Goal: Information Seeking & Learning: Learn about a topic

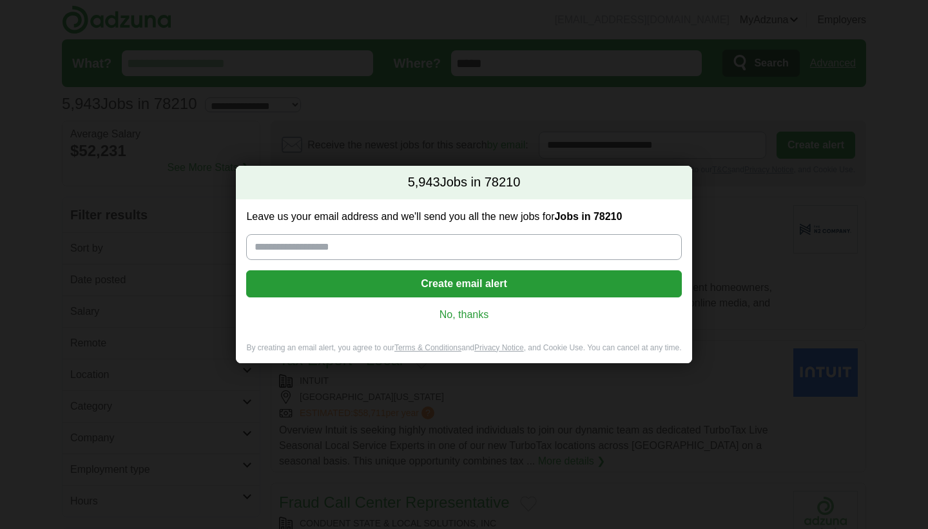
click at [451, 248] on input "Leave us your email address and we'll send you all the new jobs for Jobs in 782…" at bounding box center [463, 247] width 435 height 26
click at [480, 319] on link "No, thanks" at bounding box center [464, 315] width 415 height 14
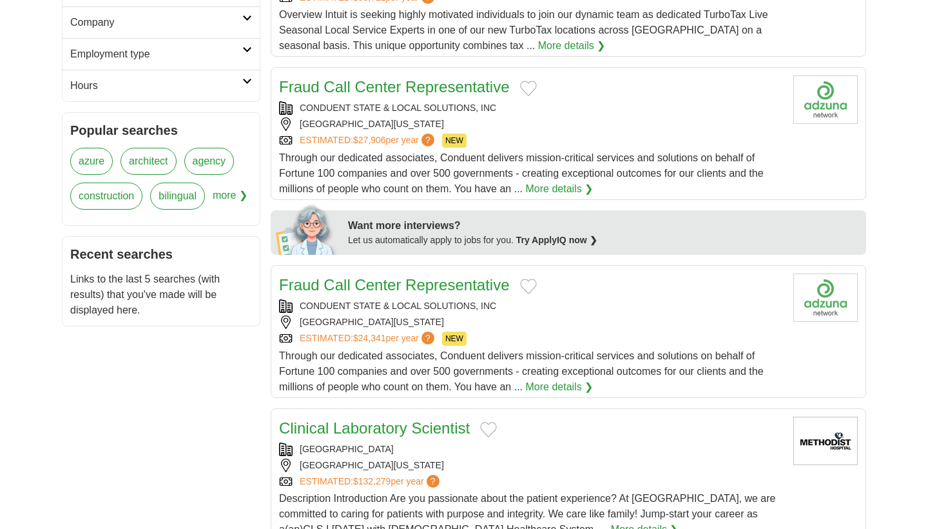
scroll to position [339, 0]
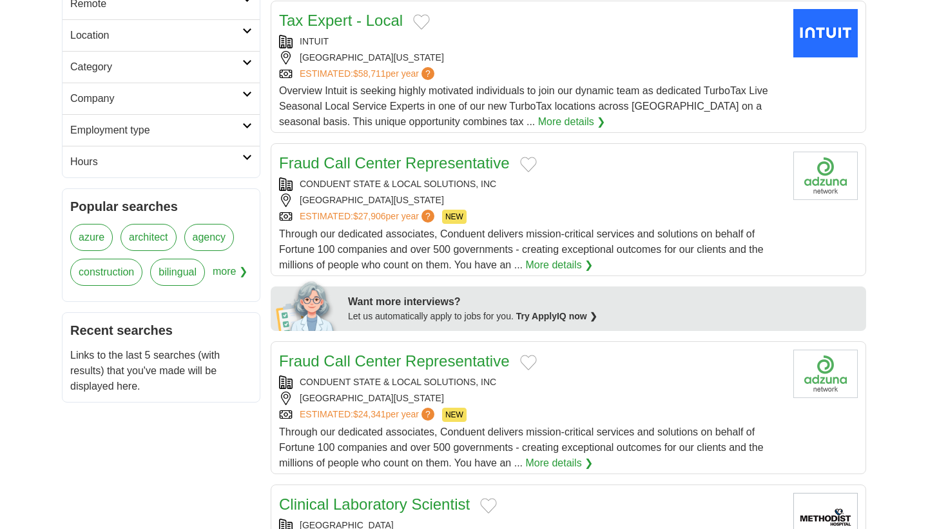
click at [583, 217] on div "ESTIMATED: $27,906 per year ? NEW" at bounding box center [531, 217] width 504 height 14
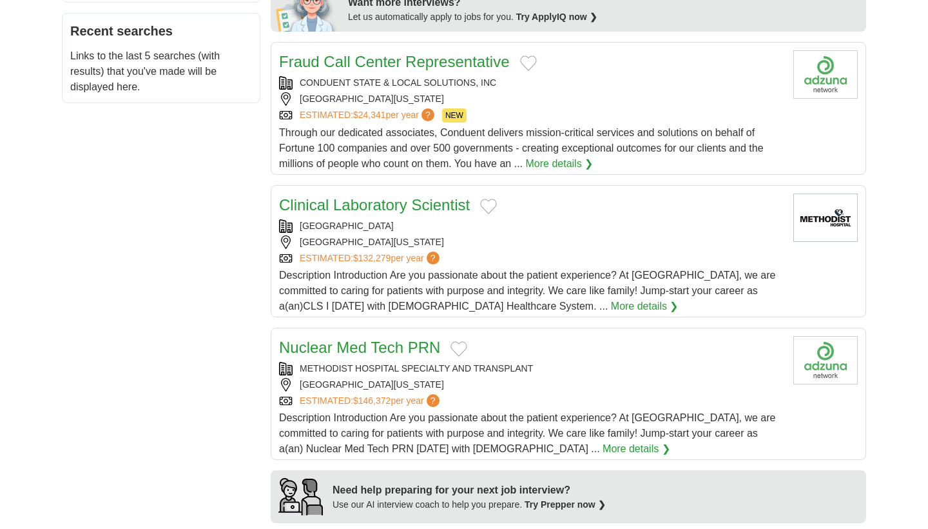
scroll to position [652, 0]
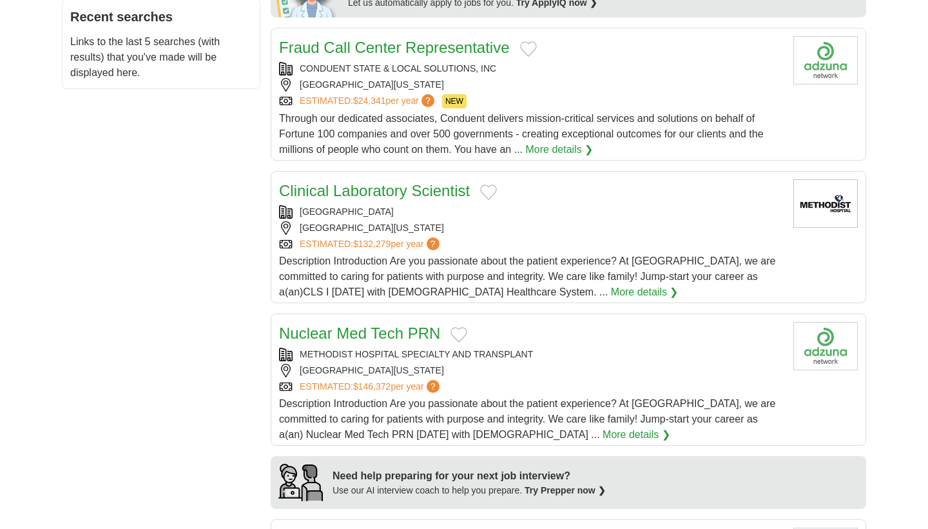
click at [601, 250] on div "ESTIMATED: $132,279 per year ?" at bounding box center [531, 244] width 504 height 14
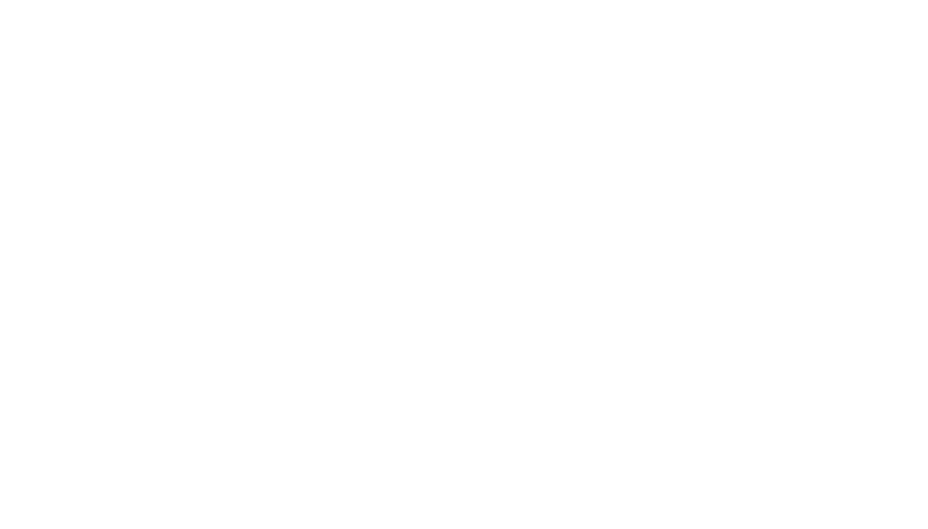
scroll to position [1853, 0]
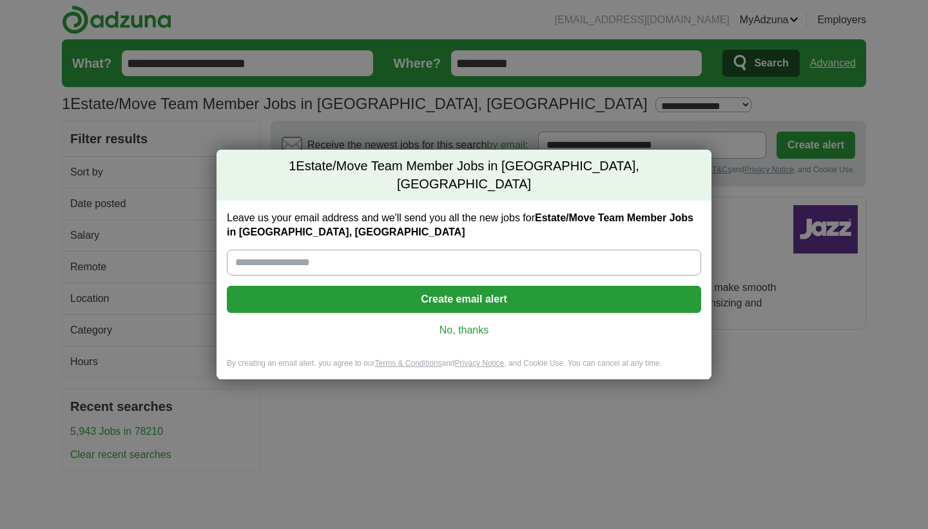
click at [457, 323] on link "No, thanks" at bounding box center [464, 330] width 454 height 14
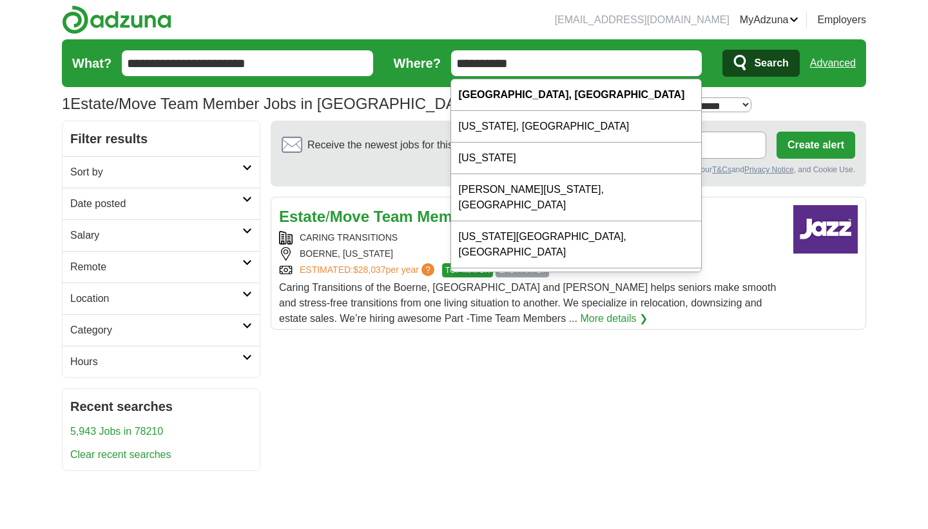
click at [122, 17] on img at bounding box center [117, 19] width 110 height 29
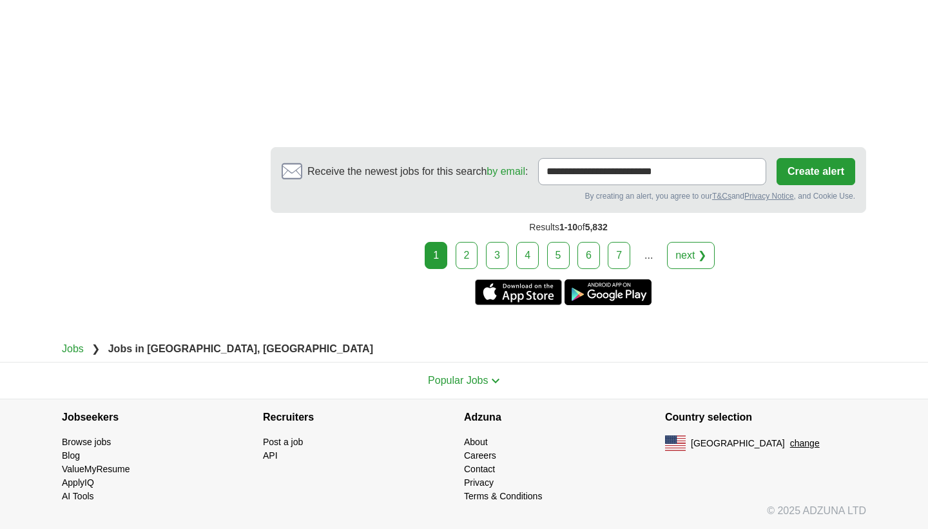
scroll to position [2412, 0]
click at [460, 254] on link "2" at bounding box center [467, 255] width 23 height 27
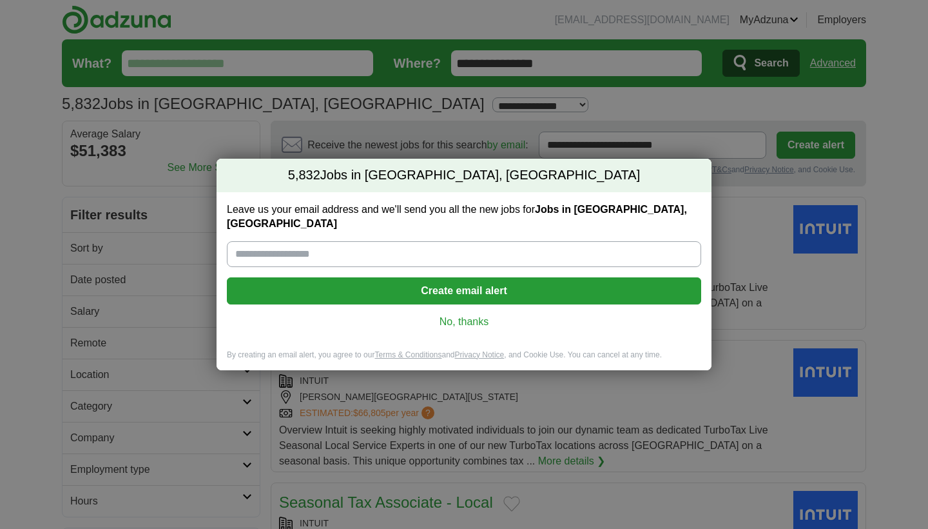
click at [474, 315] on link "No, thanks" at bounding box center [464, 322] width 454 height 14
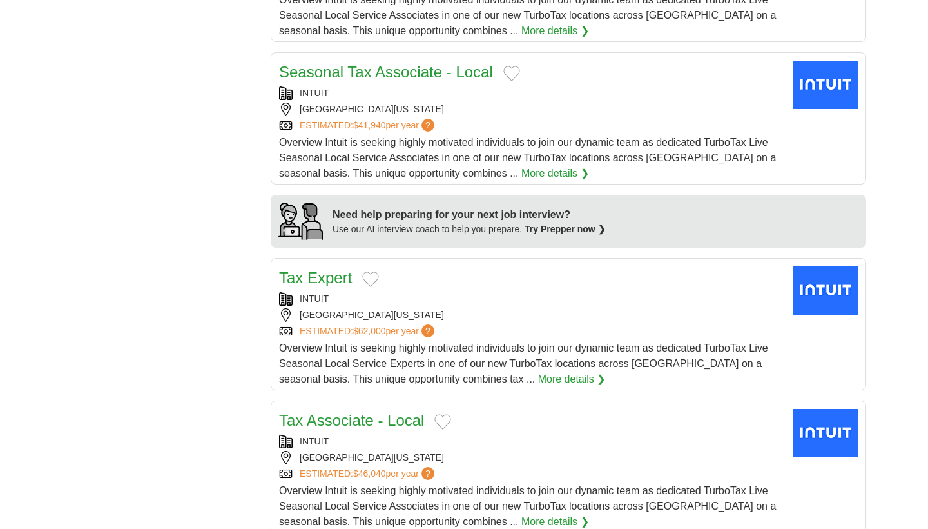
scroll to position [914, 0]
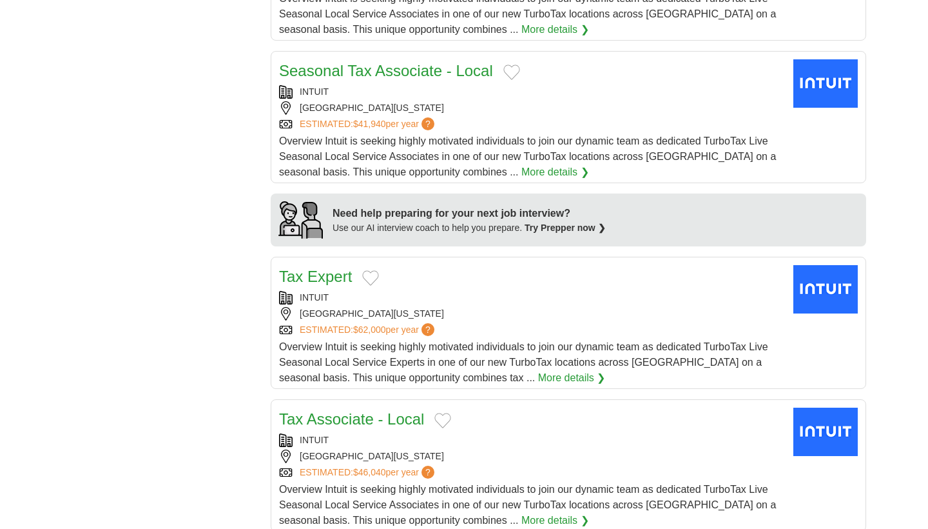
click at [540, 180] on link "More details ❯" at bounding box center [556, 171] width 68 height 15
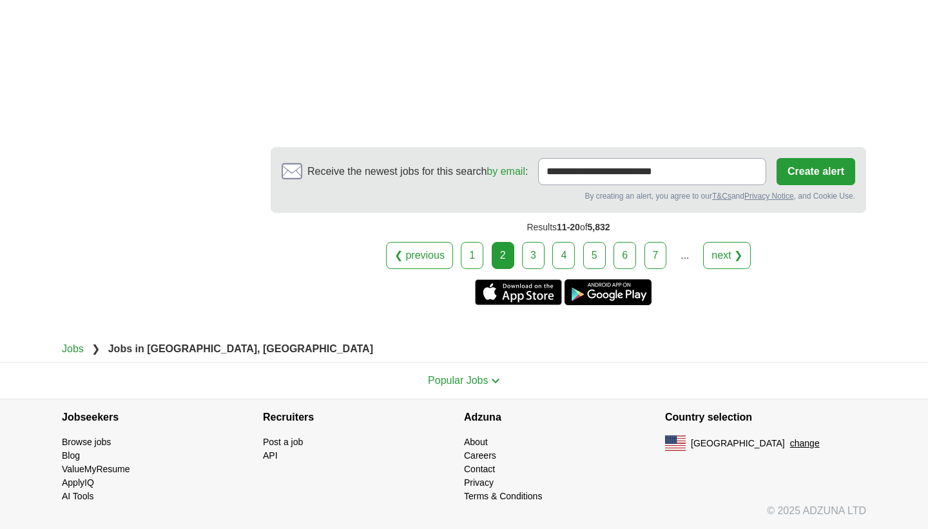
scroll to position [1964, 0]
click at [527, 261] on link "3" at bounding box center [533, 255] width 23 height 27
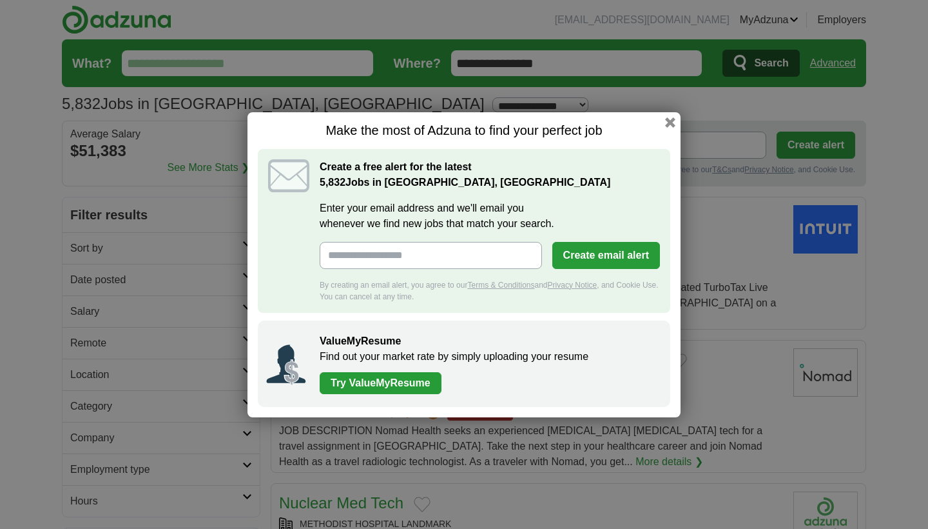
click at [676, 121] on div "Make the most of Adzuna to find your perfect job Create a free alert for the la…" at bounding box center [464, 264] width 433 height 305
click at [667, 120] on button "button" at bounding box center [670, 122] width 14 height 14
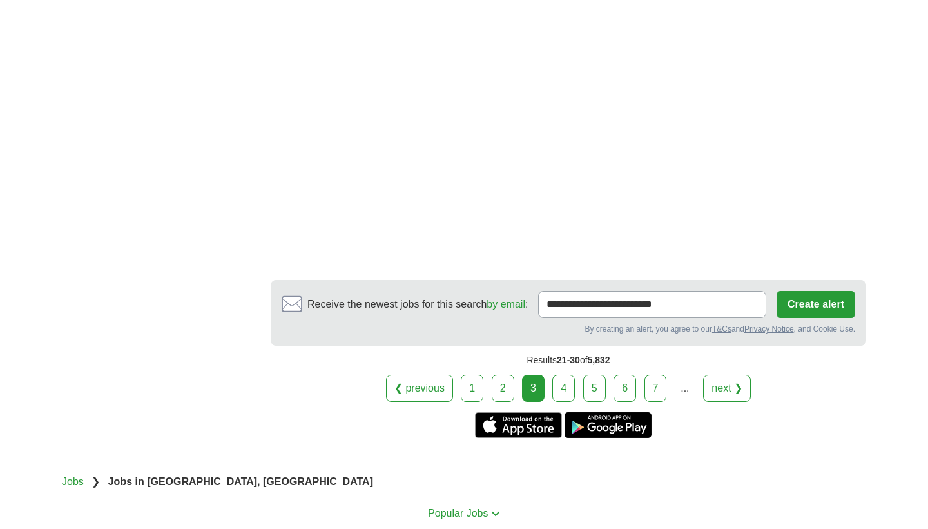
scroll to position [2129, 0]
